Goal: Task Accomplishment & Management: Manage account settings

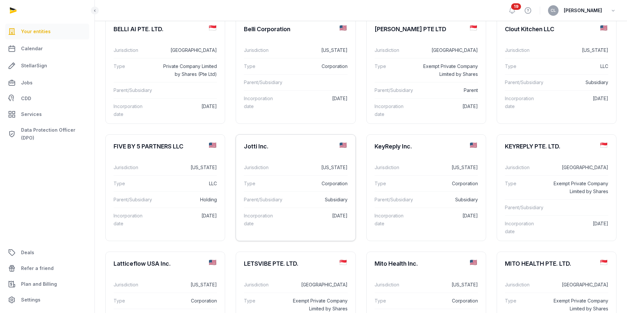
scroll to position [132, 0]
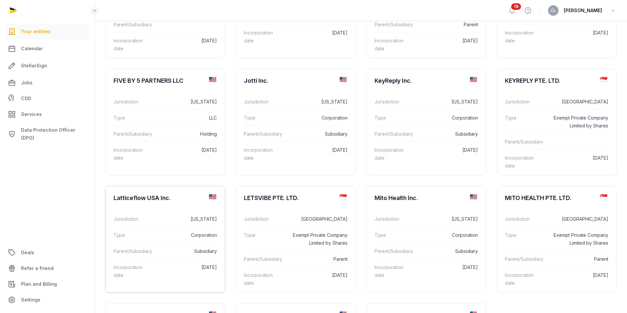
click at [166, 227] on div "Type Corporation" at bounding box center [164, 235] width 103 height 16
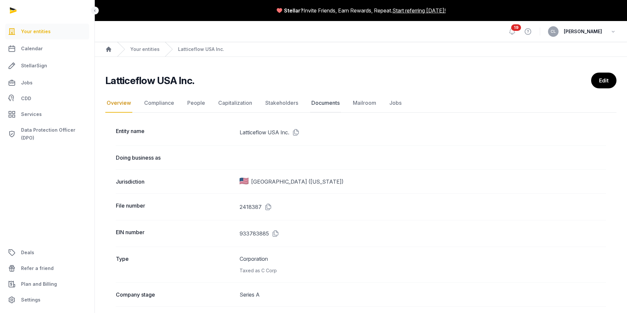
click at [319, 103] on link "Documents" at bounding box center [325, 103] width 31 height 19
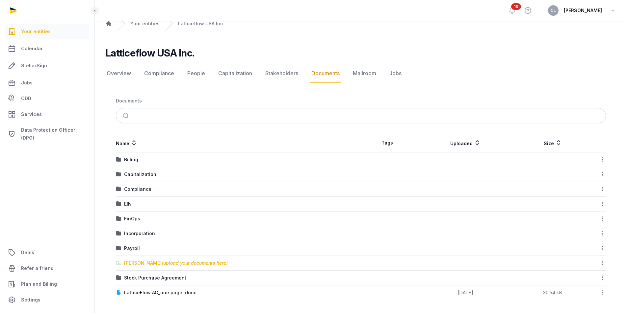
click at [137, 264] on div "[PERSON_NAME] (upload your documents here)" at bounding box center [176, 263] width 104 height 7
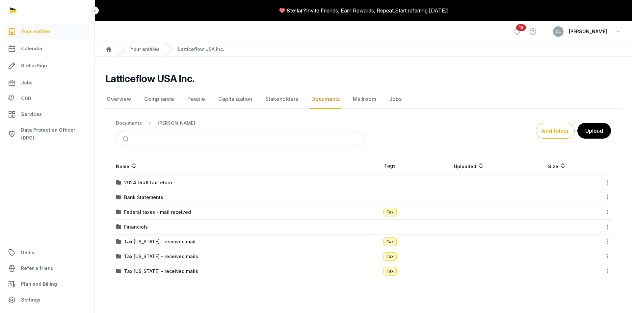
click at [143, 231] on td "Financials" at bounding box center [239, 227] width 247 height 15
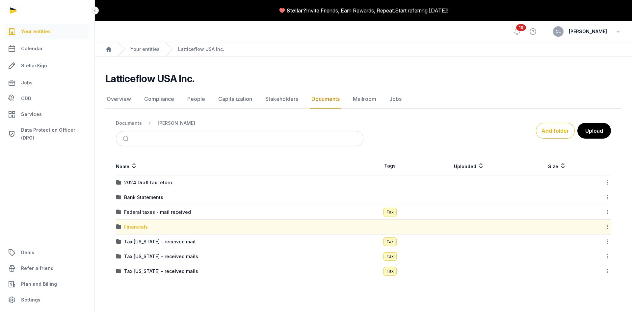
click at [142, 230] on div "Financials" at bounding box center [136, 227] width 24 height 7
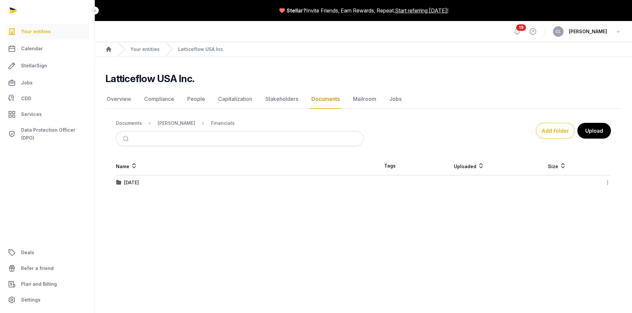
click at [139, 188] on td "[DATE]" at bounding box center [239, 183] width 247 height 15
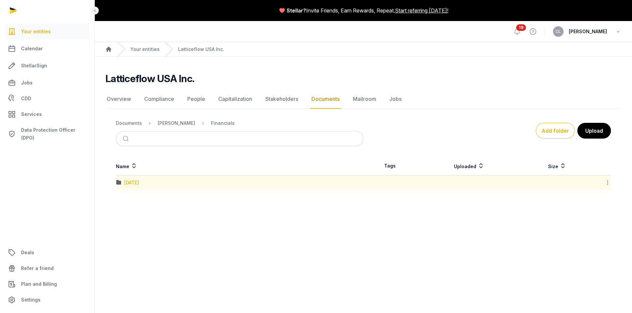
click at [139, 184] on div "[DATE]" at bounding box center [131, 183] width 15 height 7
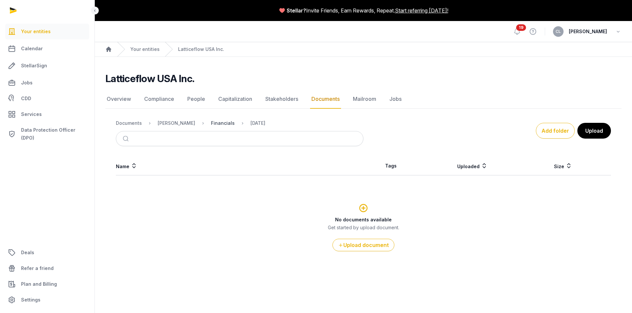
click at [216, 123] on div "Financials" at bounding box center [223, 123] width 24 height 7
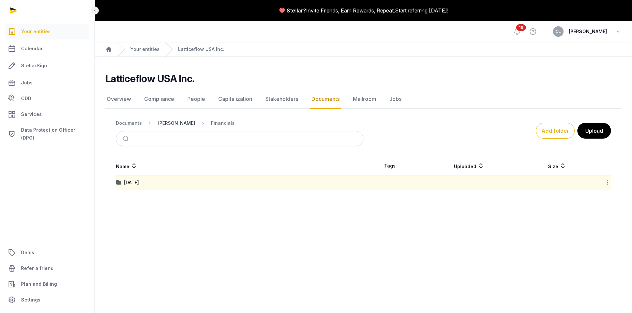
click at [176, 122] on div "[PERSON_NAME]" at bounding box center [177, 123] width 38 height 7
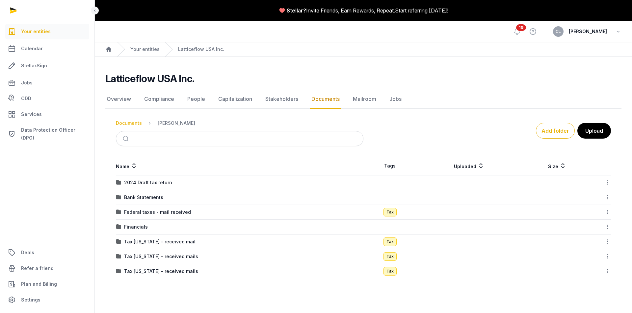
click at [127, 122] on div "Documents" at bounding box center [129, 123] width 26 height 7
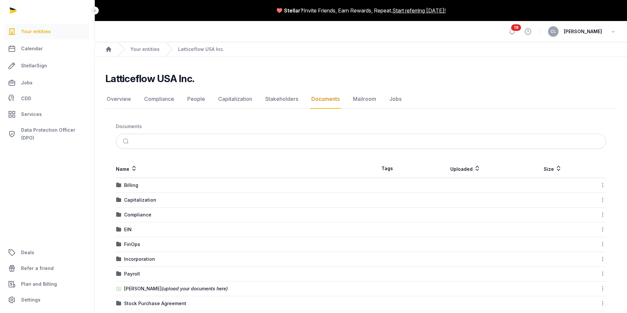
scroll to position [26, 0]
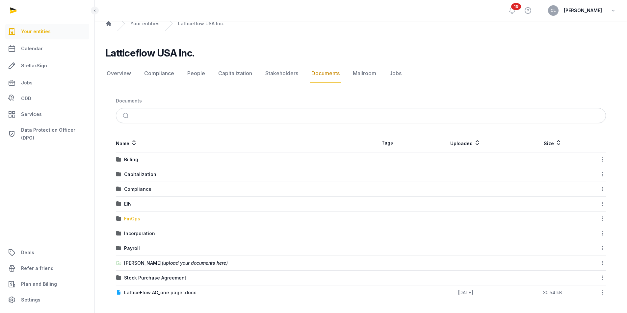
click at [133, 217] on div "FinOps" at bounding box center [132, 219] width 16 height 7
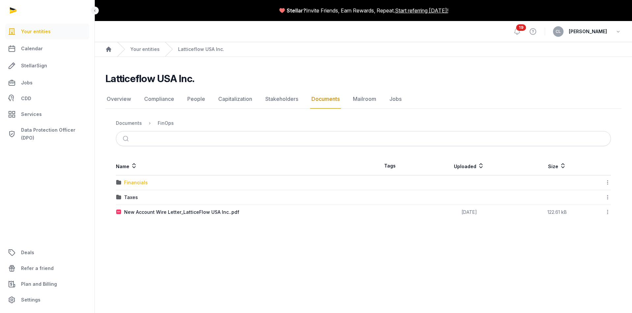
click at [136, 183] on div "Financials" at bounding box center [136, 183] width 24 height 7
click at [131, 212] on div "FY 2025" at bounding box center [133, 212] width 19 height 7
click at [138, 255] on div "[DATE]" at bounding box center [131, 257] width 15 height 7
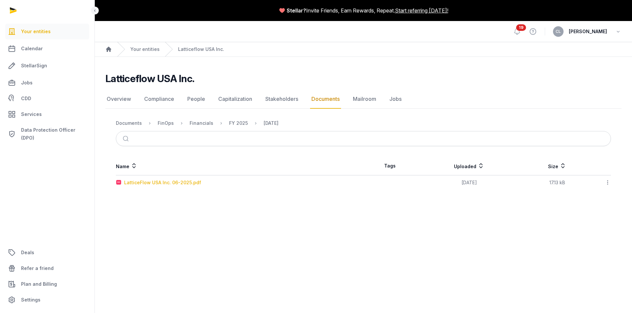
click at [153, 184] on div "LatticeFlow USA Inc. 06-2025.pdf" at bounding box center [162, 183] width 77 height 7
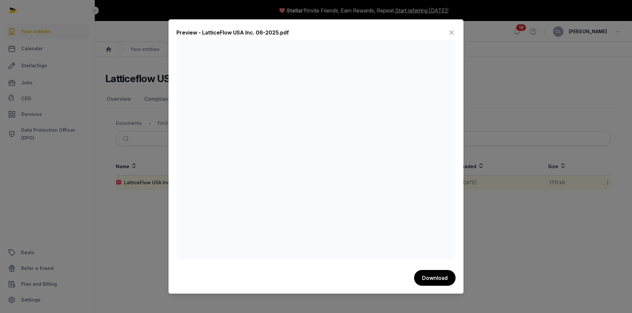
click at [449, 28] on icon at bounding box center [451, 32] width 8 height 11
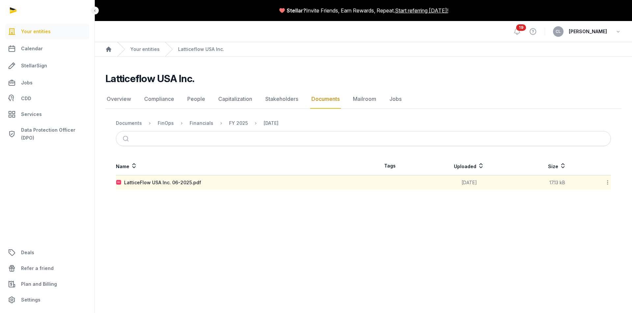
click at [326, 100] on link "Documents" at bounding box center [325, 99] width 31 height 19
click at [199, 124] on div "Financials" at bounding box center [201, 123] width 24 height 7
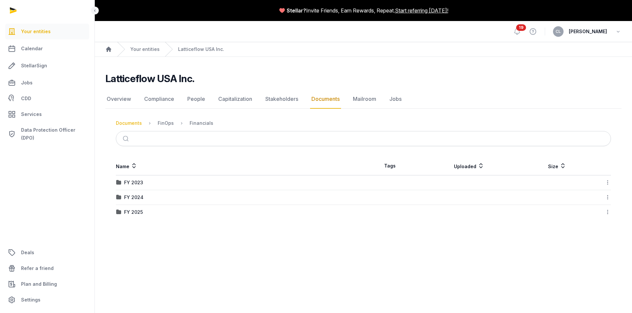
click at [129, 124] on div "Documents" at bounding box center [129, 123] width 26 height 7
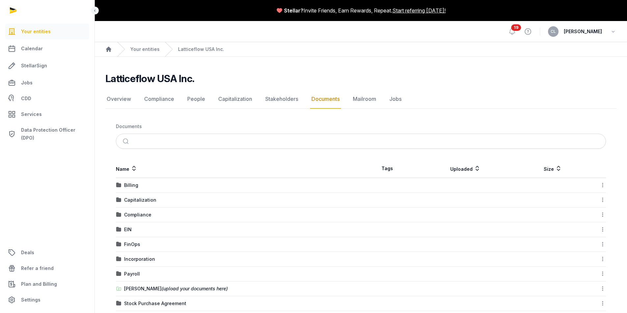
scroll to position [26, 0]
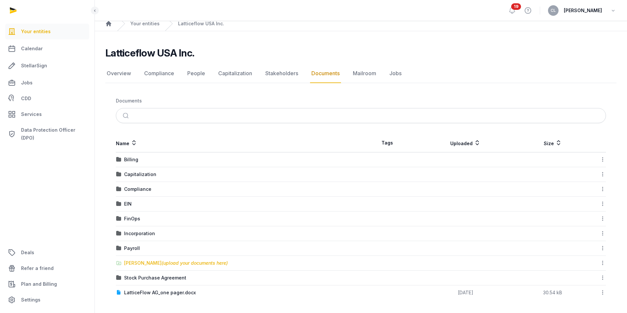
click at [149, 264] on div "[PERSON_NAME] (upload your documents here)" at bounding box center [176, 263] width 104 height 7
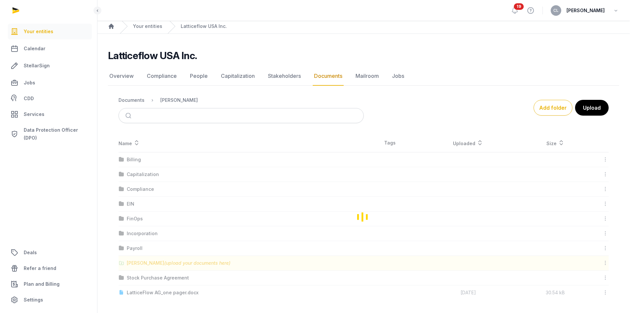
scroll to position [0, 0]
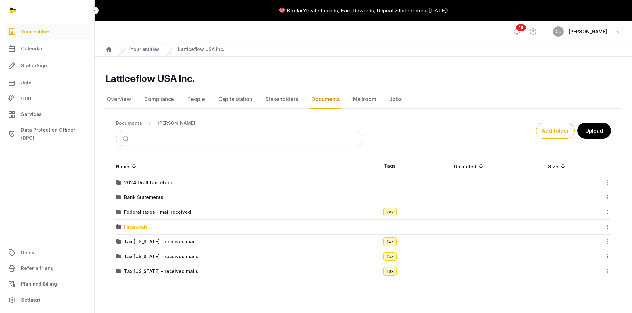
click at [132, 227] on div "Financials" at bounding box center [136, 227] width 24 height 7
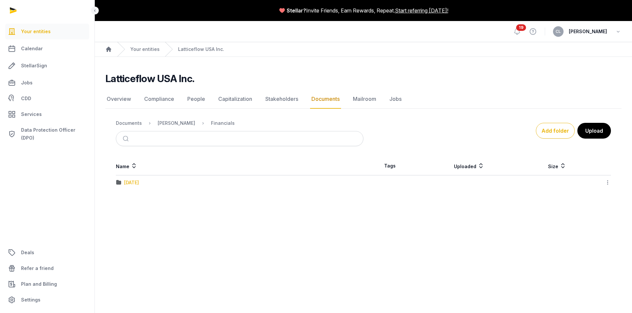
click at [139, 180] on div "[DATE]" at bounding box center [131, 183] width 15 height 7
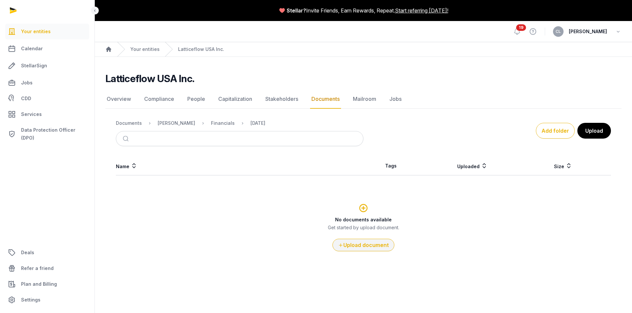
click at [379, 244] on button "Upload document" at bounding box center [363, 245] width 62 height 13
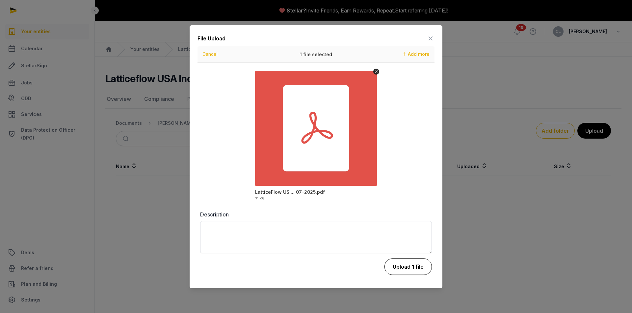
click at [407, 269] on button "Upload 1 file" at bounding box center [407, 267] width 47 height 16
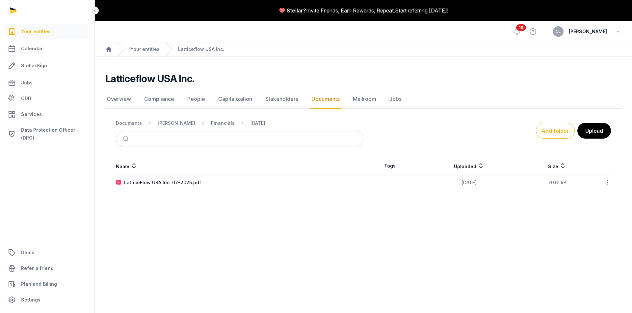
click at [219, 127] on div "Financials" at bounding box center [217, 123] width 34 height 8
click at [218, 122] on div "Financials" at bounding box center [223, 123] width 24 height 7
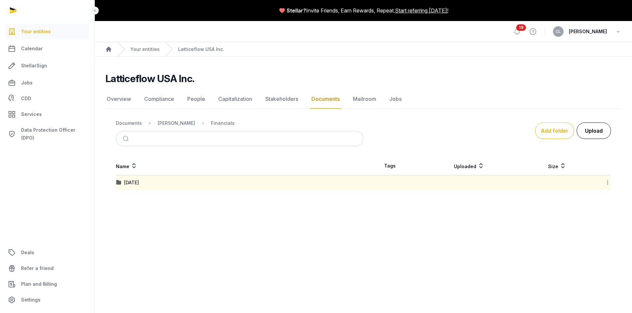
click at [584, 131] on button "Upload" at bounding box center [593, 131] width 34 height 16
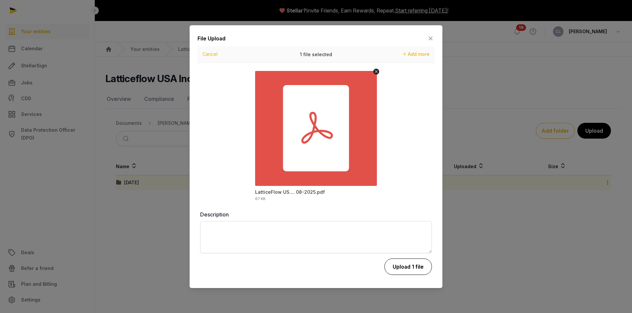
click at [409, 266] on button "Upload 1 file" at bounding box center [407, 267] width 47 height 16
